Goal: Task Accomplishment & Management: Manage account settings

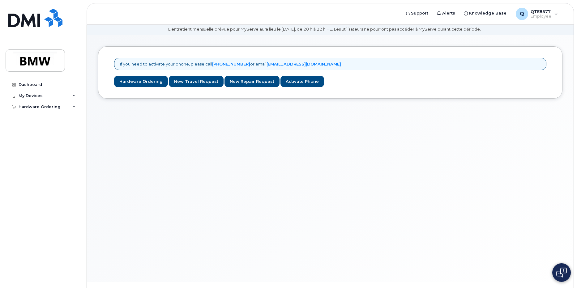
scroll to position [31, 0]
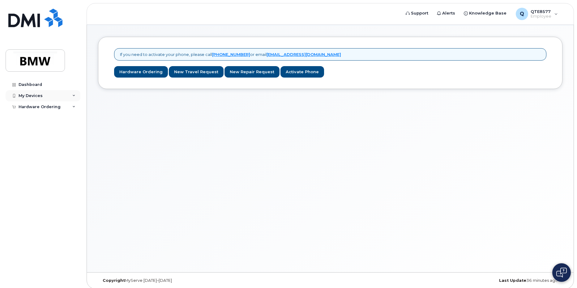
click at [18, 96] on div "My Devices" at bounding box center [43, 95] width 75 height 11
click at [34, 108] on div "Add Device" at bounding box center [33, 107] width 24 height 6
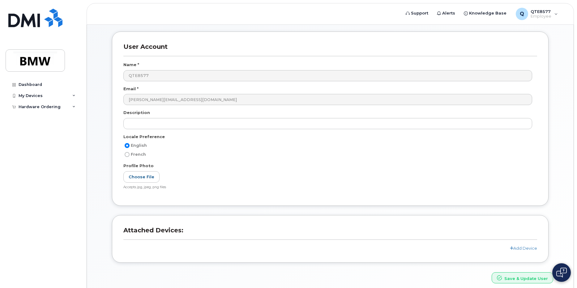
scroll to position [83, 0]
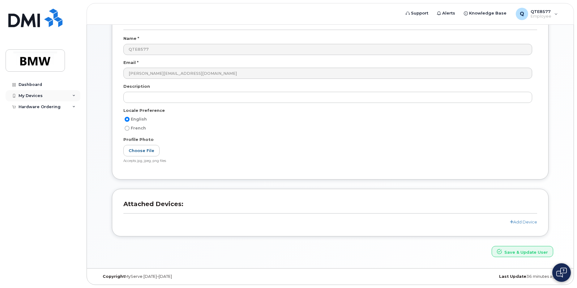
click at [27, 97] on div "My Devices" at bounding box center [31, 95] width 24 height 5
click at [25, 105] on div "Add Device" at bounding box center [33, 107] width 24 height 6
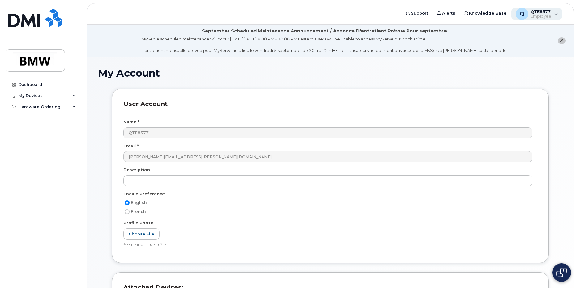
click at [552, 16] on div "Q QTE8577 Employee" at bounding box center [536, 14] width 51 height 12
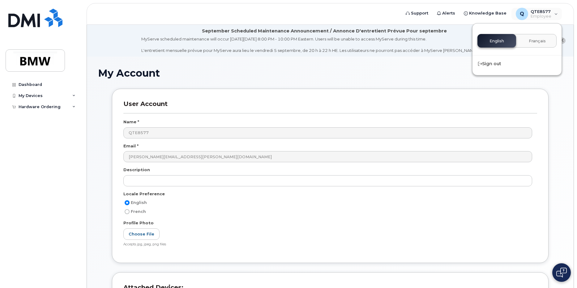
click at [572, 89] on div "My Account User Account Name * QTE8577 Email * veronica.santos@bmwmc.com Descri…" at bounding box center [330, 204] width 486 height 295
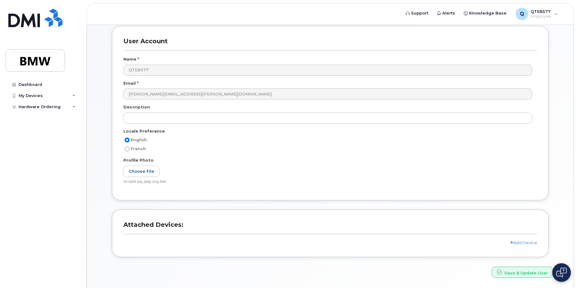
scroll to position [83, 0]
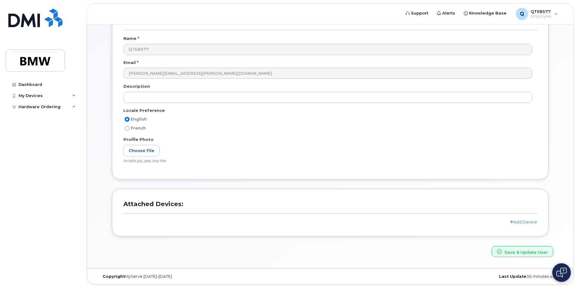
click at [528, 224] on div "Add Device" at bounding box center [329, 222] width 413 height 6
click at [528, 222] on link "Add Device" at bounding box center [522, 221] width 27 height 5
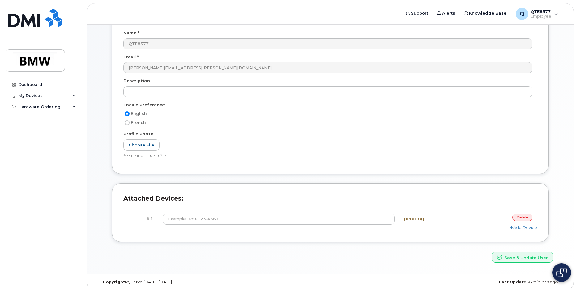
scroll to position [95, 0]
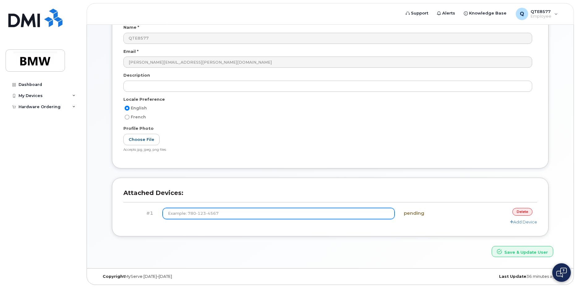
drag, startPoint x: 289, startPoint y: 215, endPoint x: 286, endPoint y: 211, distance: 5.1
click at [289, 215] on input at bounding box center [279, 213] width 232 height 11
type input "[PHONE_NUMBER]"
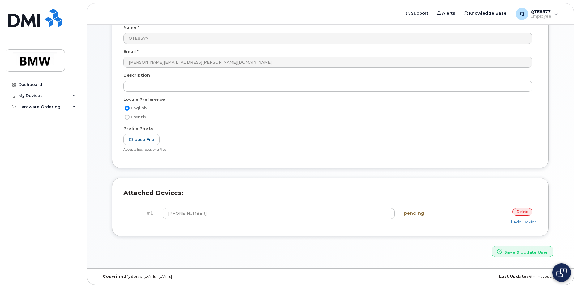
click at [284, 260] on div "My Account User Account Name * QTE8577 Email * veronica.santos@bmwmc.com Descri…" at bounding box center [330, 115] width 486 height 306
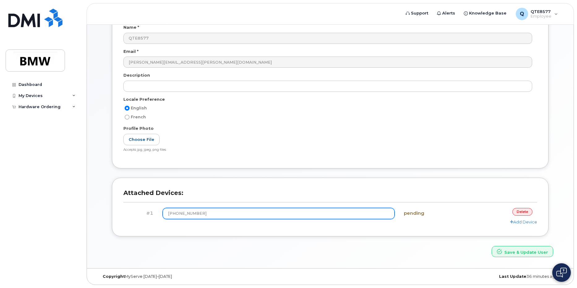
drag, startPoint x: 210, startPoint y: 213, endPoint x: 145, endPoint y: 206, distance: 65.5
click at [140, 207] on div "Attached Devices: #1 (864) 569-2072 pending delete Add Device" at bounding box center [330, 207] width 436 height 59
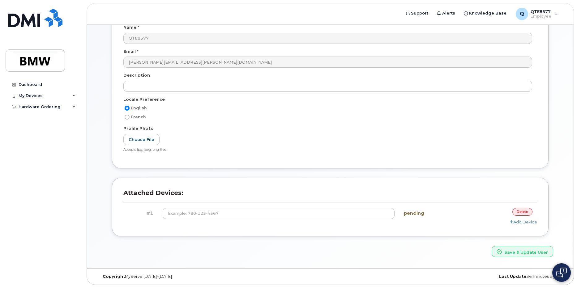
click at [191, 251] on div "Save & Update User" at bounding box center [330, 251] width 455 height 11
click at [46, 93] on div "My Devices" at bounding box center [43, 95] width 75 height 11
click at [42, 109] on div "Add Device" at bounding box center [33, 107] width 24 height 6
click at [39, 91] on div "My Devices" at bounding box center [43, 95] width 75 height 11
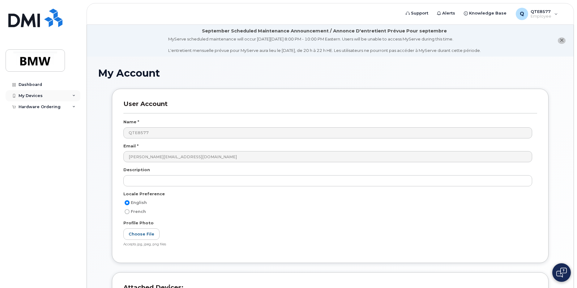
click at [28, 92] on div "My Devices" at bounding box center [43, 95] width 75 height 11
click at [35, 105] on div "Add Device" at bounding box center [33, 107] width 24 height 6
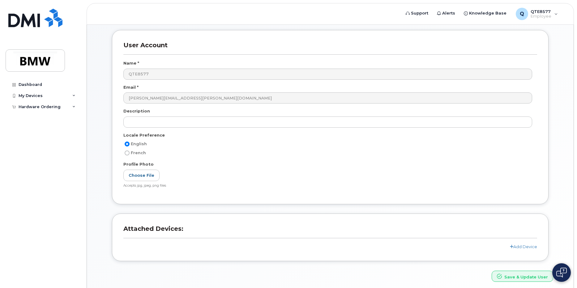
scroll to position [83, 0]
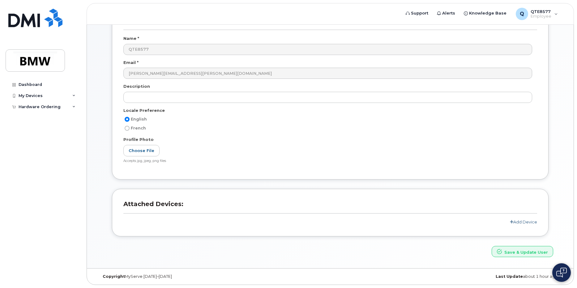
click at [513, 220] on link "Add Device" at bounding box center [522, 221] width 27 height 5
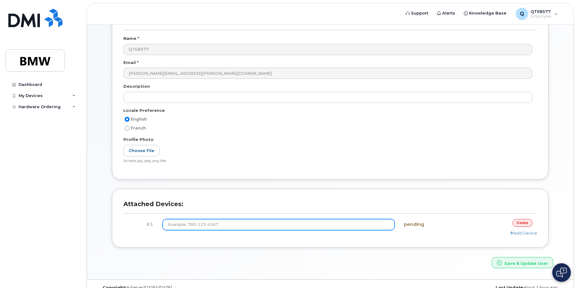
click at [285, 220] on input at bounding box center [279, 224] width 232 height 11
paste input "(864) 569-2072"
type input "(864) 569-2072"
click at [491, 257] on button "Save & Update User" at bounding box center [521, 262] width 61 height 11
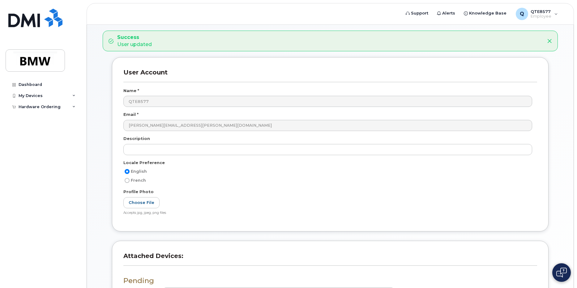
scroll to position [137, 0]
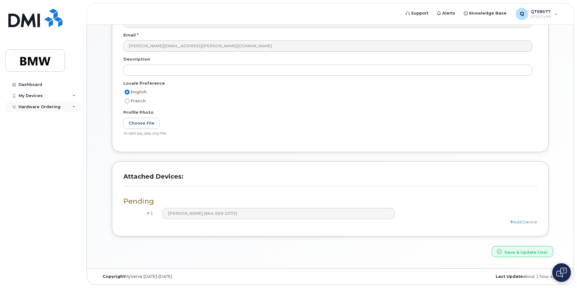
click at [61, 111] on div "Hardware Ordering" at bounding box center [43, 106] width 75 height 11
click at [37, 116] on div "New Order" at bounding box center [32, 118] width 23 height 6
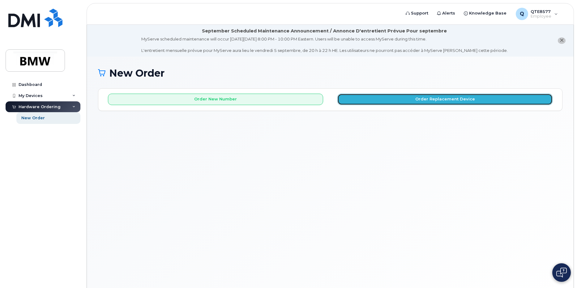
click at [363, 99] on button "Order Replacement Device" at bounding box center [444, 99] width 215 height 11
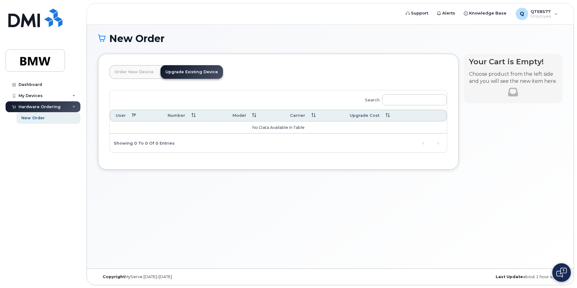
scroll to position [35, 0]
click at [127, 77] on link "Order New Device" at bounding box center [133, 72] width 49 height 14
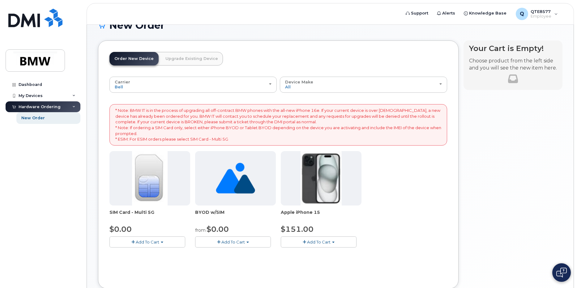
scroll to position [58, 0]
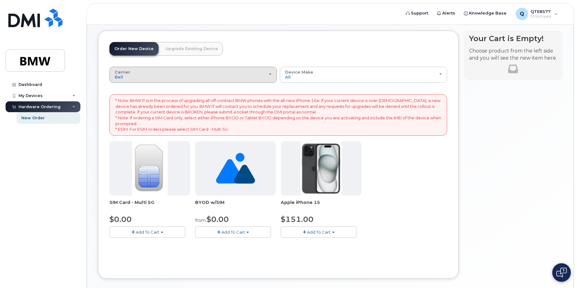
click at [250, 72] on div "Carrier Bell T-Mobile" at bounding box center [193, 75] width 157 height 10
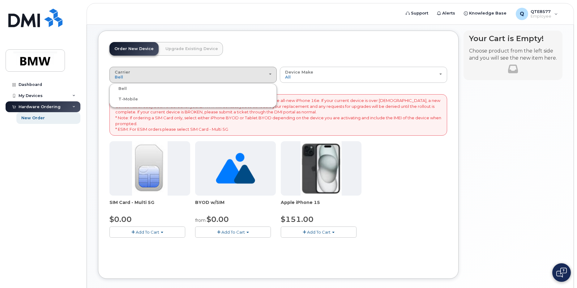
click at [206, 101] on div "T-Mobile" at bounding box center [193, 98] width 164 height 7
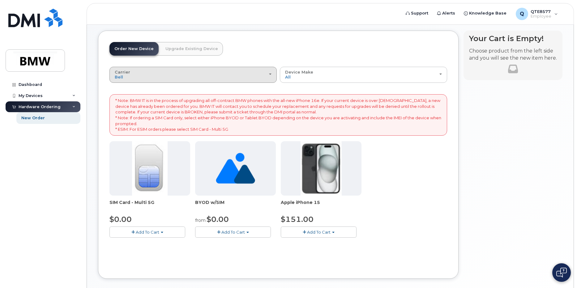
click at [212, 77] on div "Carrier Bell T-Mobile" at bounding box center [193, 75] width 157 height 10
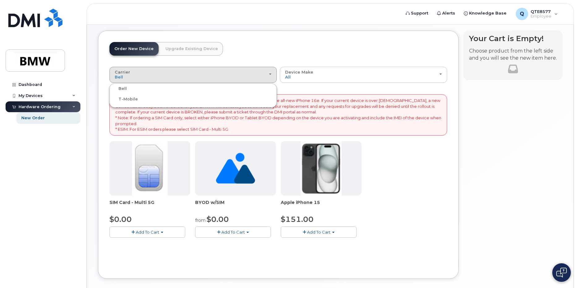
click at [122, 97] on label "T-Mobile" at bounding box center [124, 98] width 27 height 7
click at [0, 0] on input "T-Mobile" at bounding box center [0, 0] width 0 height 0
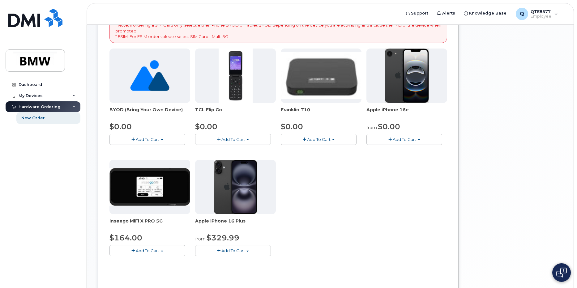
scroll to position [120, 0]
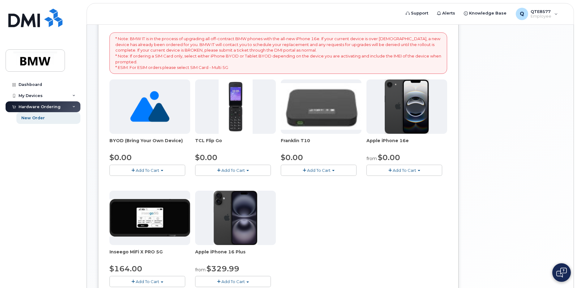
click at [61, 219] on div "Dashboard My Devices Add Device Hardware Ordering New Order" at bounding box center [44, 179] width 76 height 200
